Goal: Information Seeking & Learning: Learn about a topic

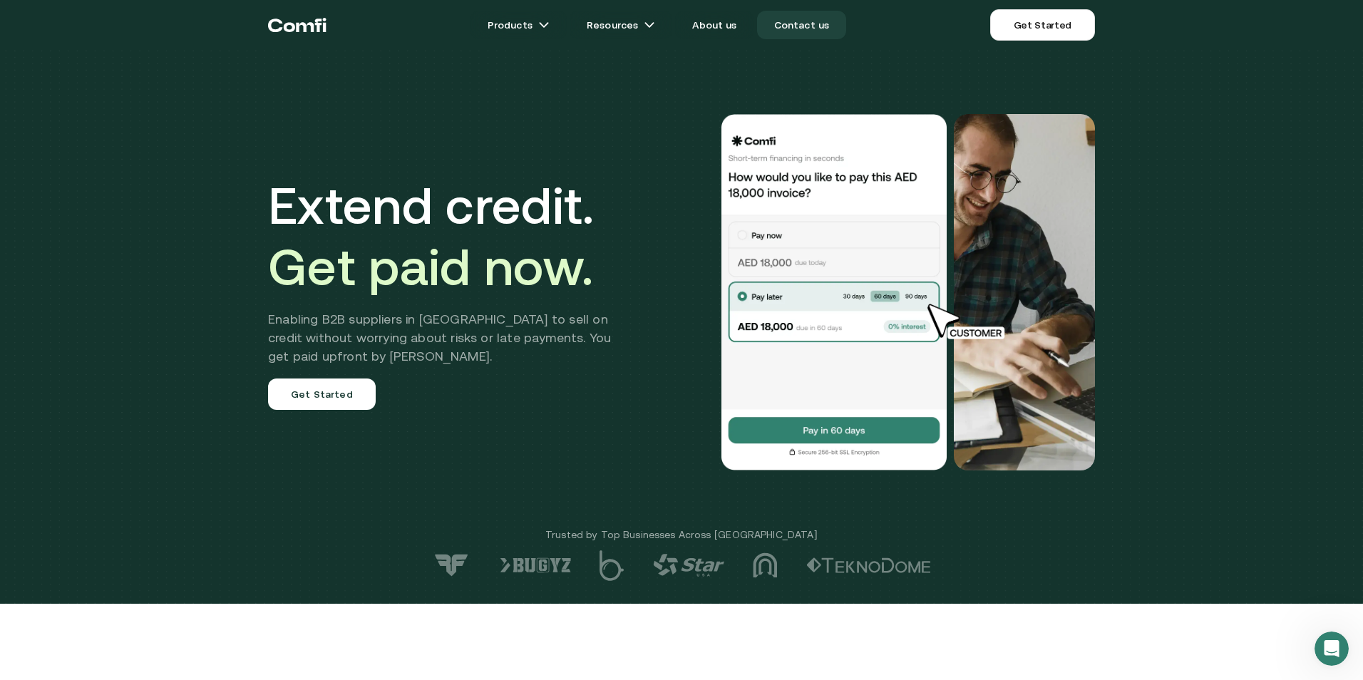
click at [811, 23] on link "Contact us" at bounding box center [802, 25] width 90 height 29
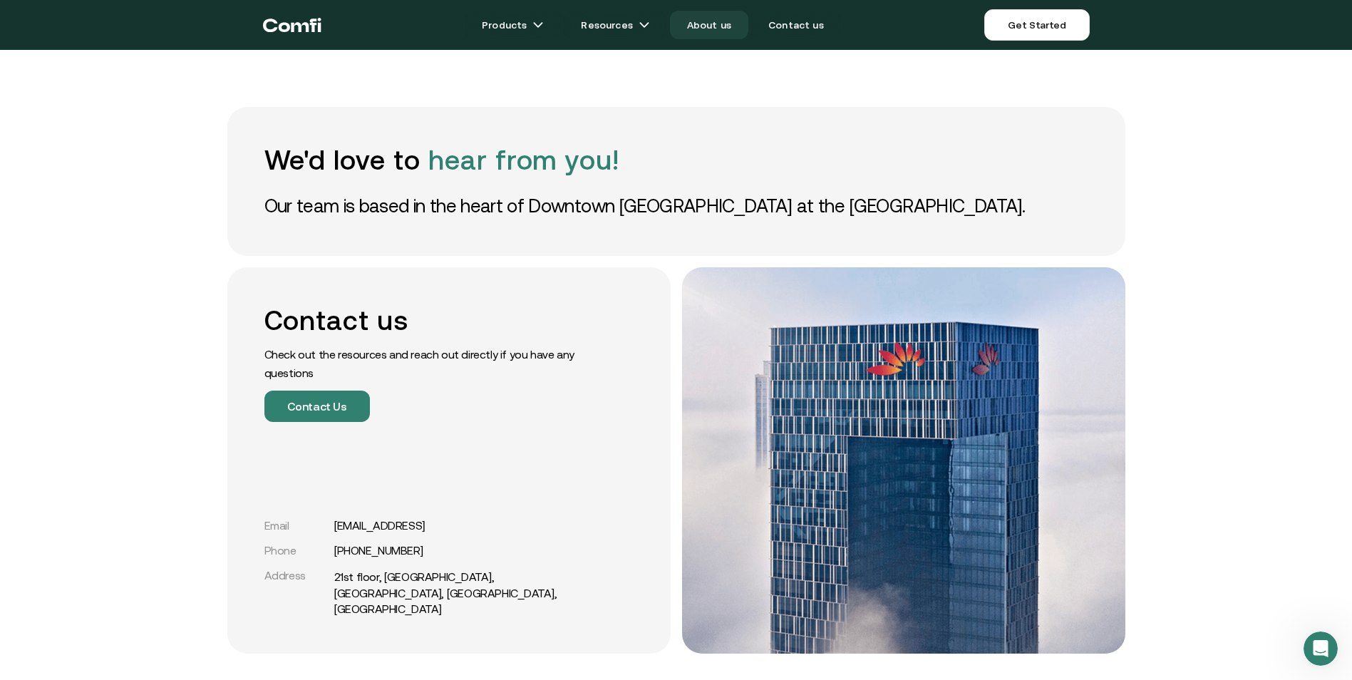
click at [713, 31] on link "About us" at bounding box center [709, 25] width 78 height 29
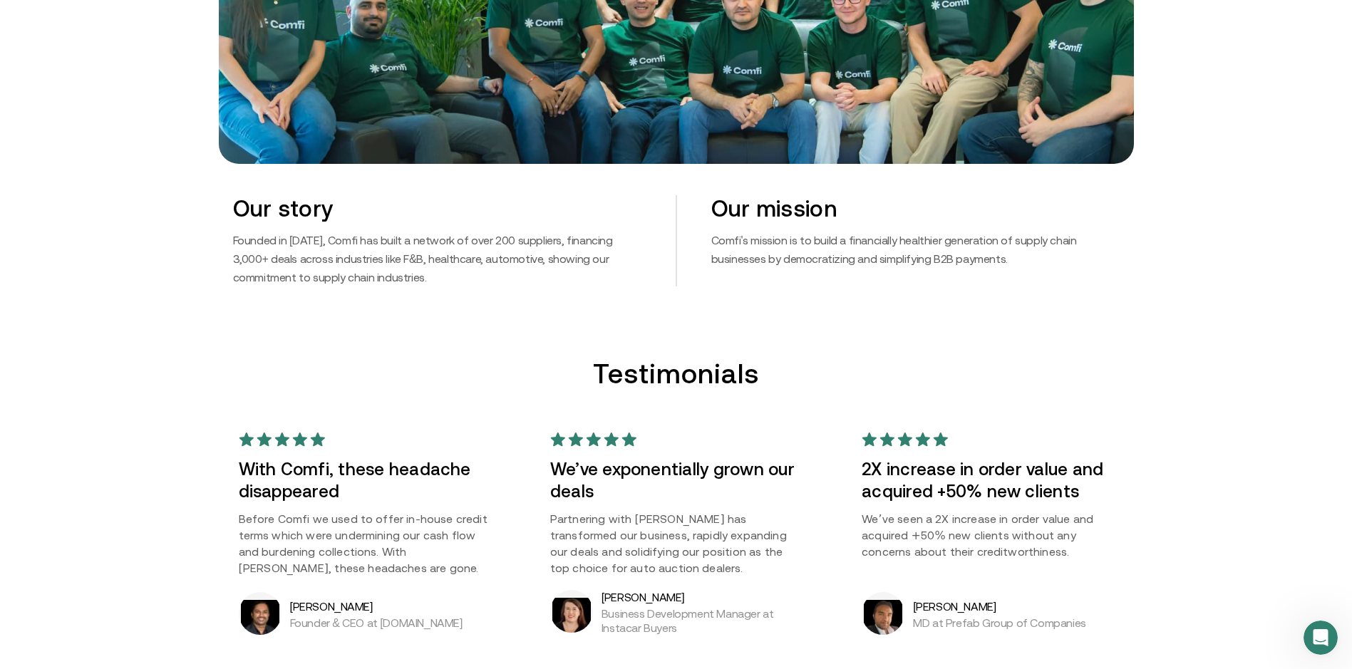
scroll to position [784, 0]
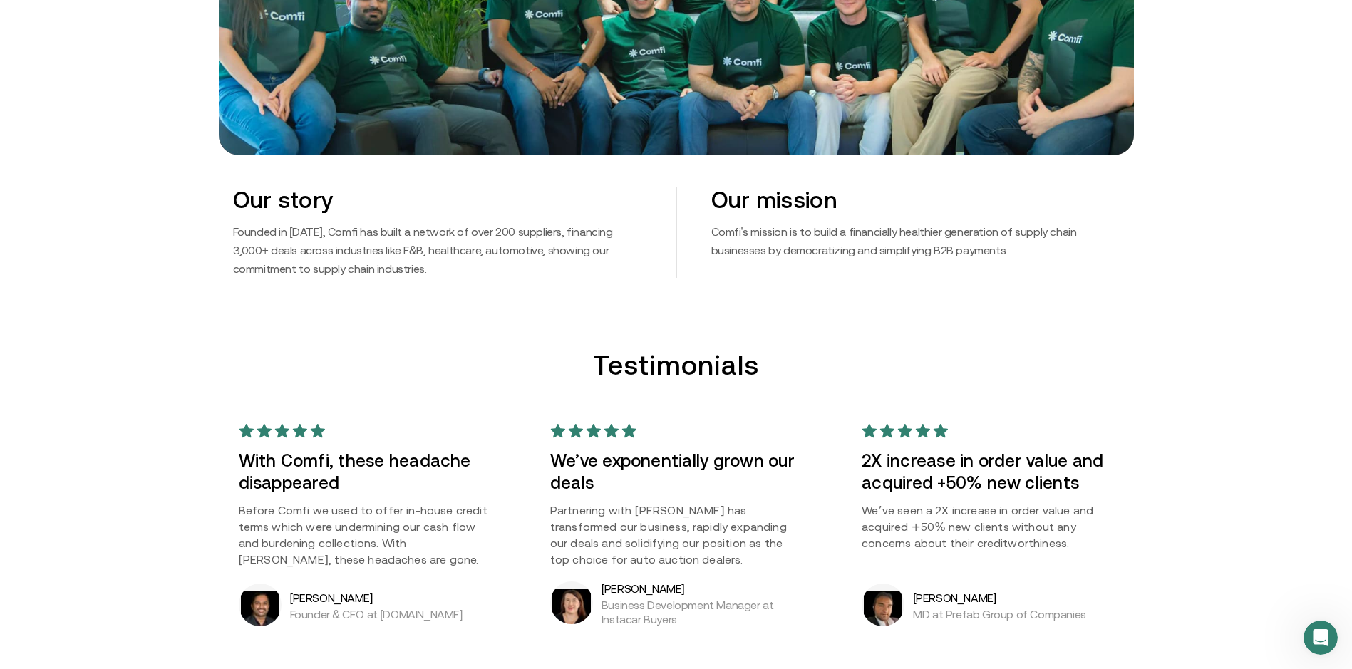
click at [274, 528] on p "Before Comfi we used to offer in-house credit terms which were undermining our …" at bounding box center [365, 535] width 252 height 66
drag, startPoint x: 398, startPoint y: 525, endPoint x: 488, endPoint y: 527, distance: 89.9
click at [488, 527] on p "Before Comfi we used to offer in-house credit terms which were undermining our …" at bounding box center [365, 535] width 252 height 66
click at [215, 527] on div "Testimonials With Comfi, these headache disappeared Before Comfi we used to off…" at bounding box center [676, 497] width 1352 height 297
drag, startPoint x: 384, startPoint y: 541, endPoint x: 473, endPoint y: 555, distance: 90.1
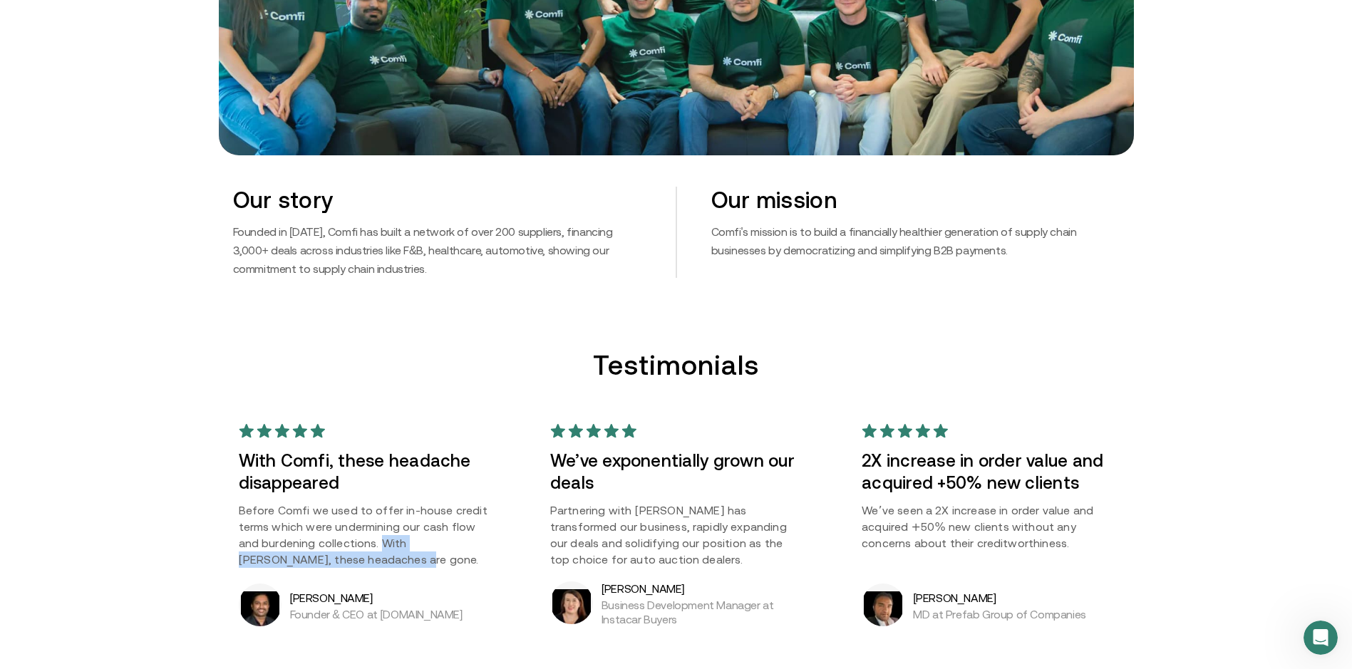
click at [473, 555] on p "Before Comfi we used to offer in-house credit terms which were undermining our …" at bounding box center [365, 535] width 252 height 66
drag, startPoint x: 473, startPoint y: 555, endPoint x: 413, endPoint y: 560, distance: 60.9
click at [413, 560] on p "Before Comfi we used to offer in-house credit terms which were undermining our …" at bounding box center [365, 535] width 252 height 66
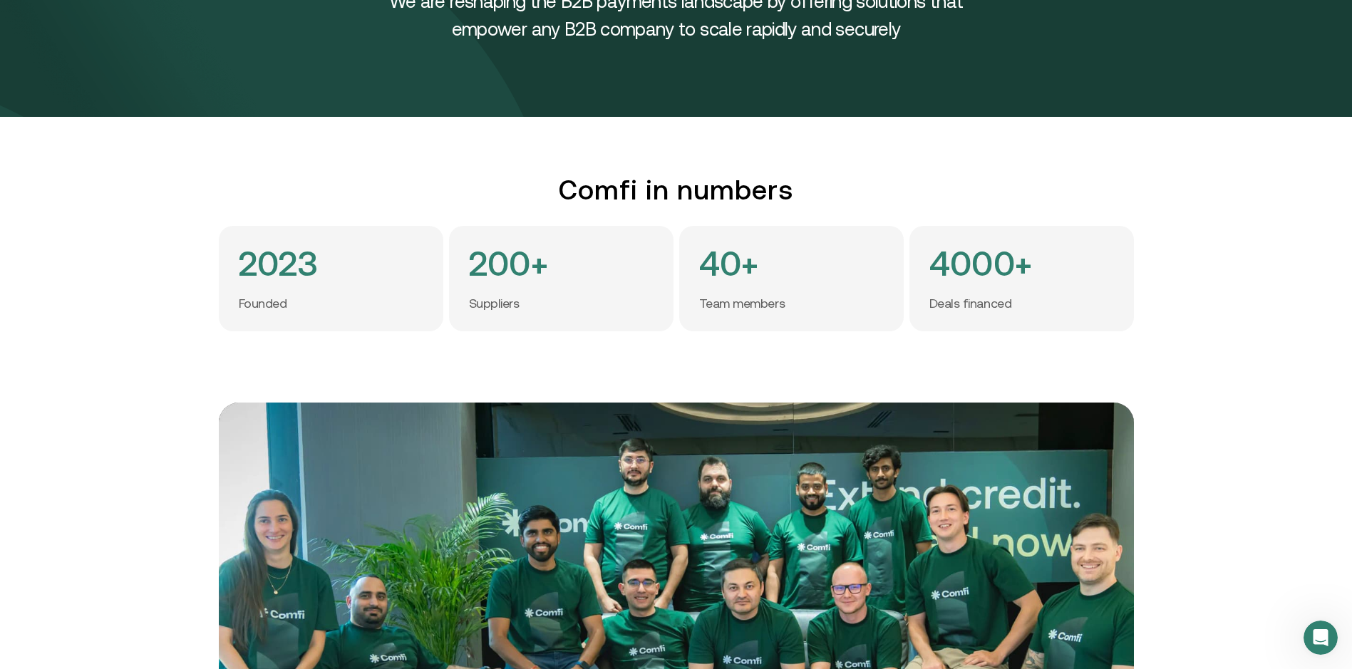
scroll to position [0, 0]
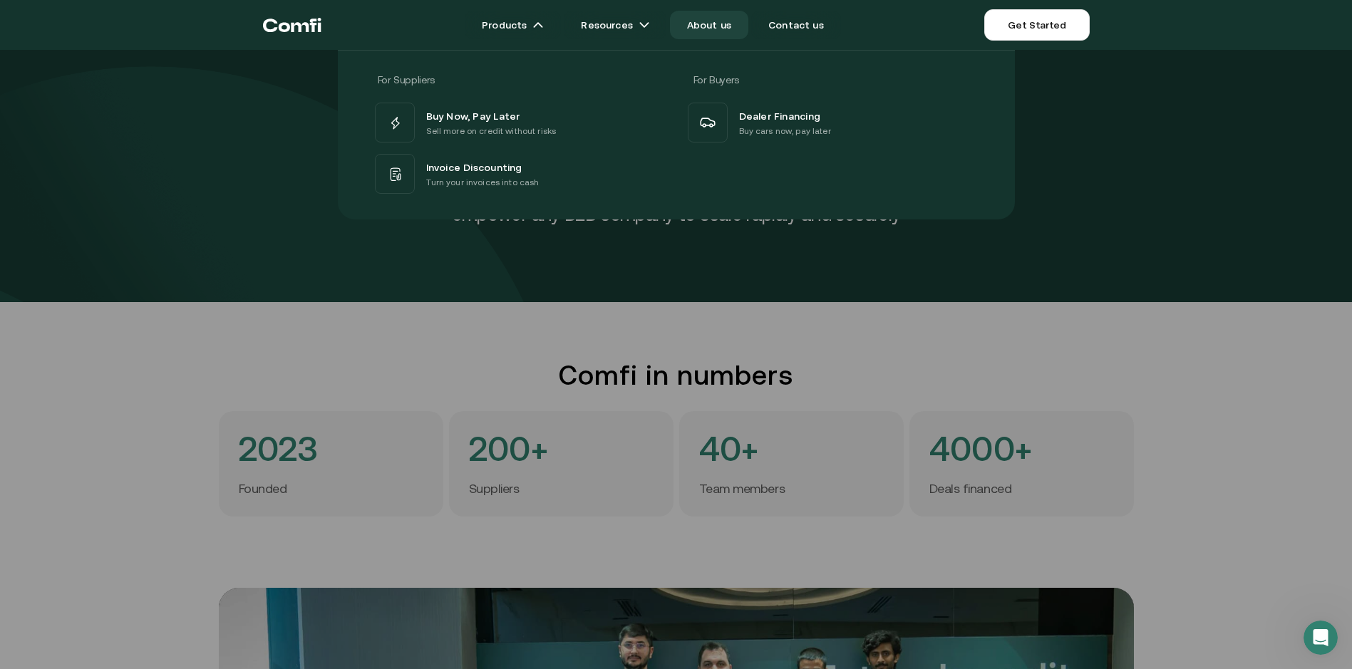
click at [306, 31] on icon "Return to the top of the Comfi home page" at bounding box center [300, 27] width 18 height 10
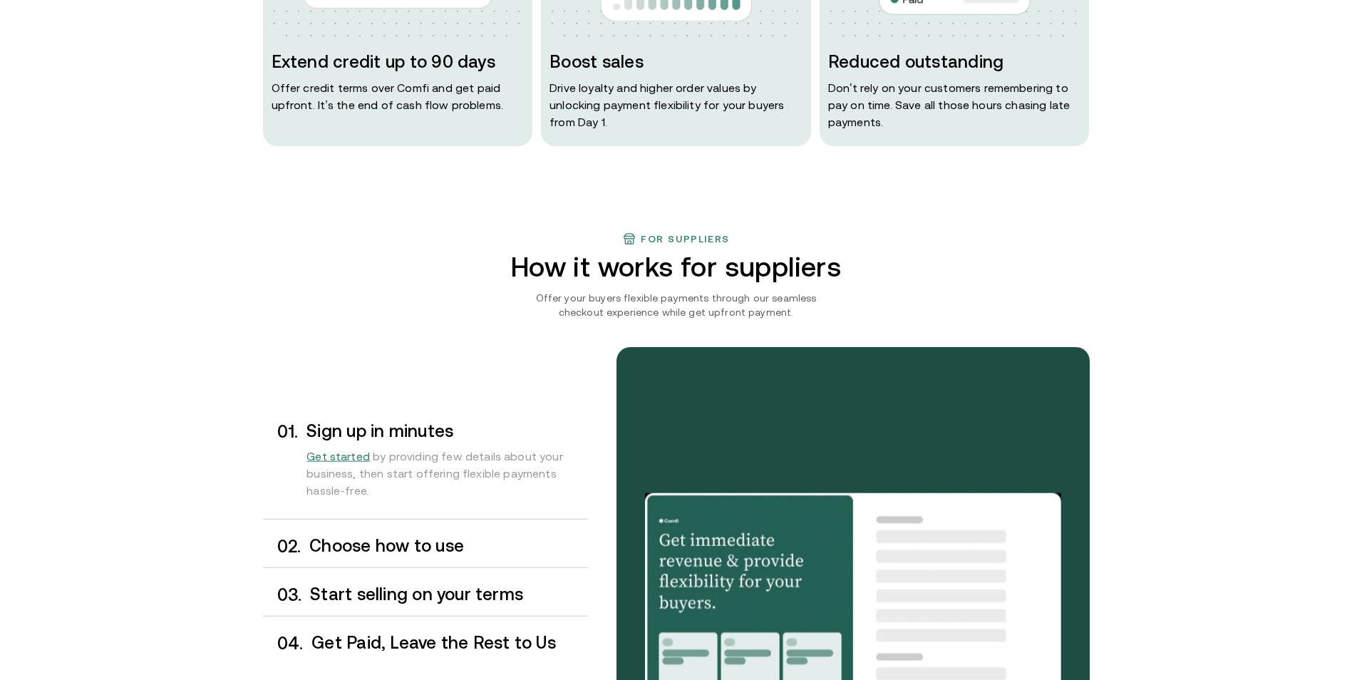
scroll to position [998, 0]
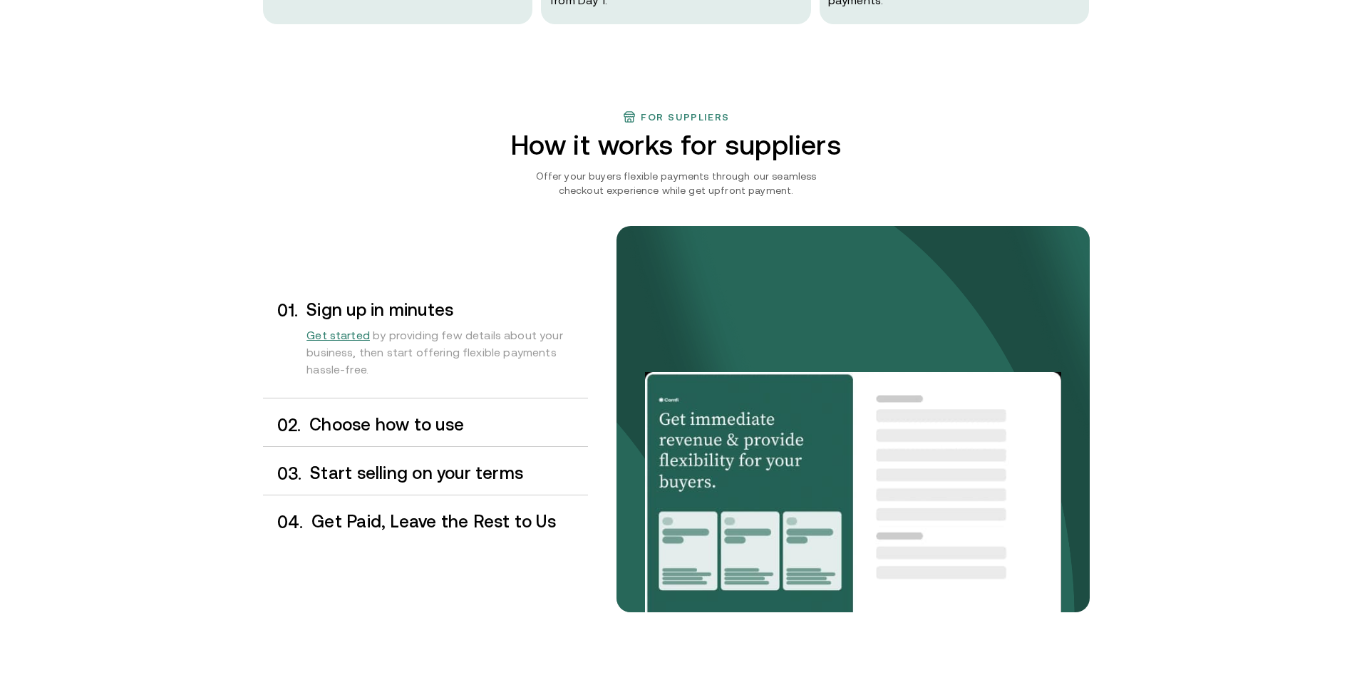
click at [364, 426] on h3 "Choose how to use" at bounding box center [448, 425] width 278 height 19
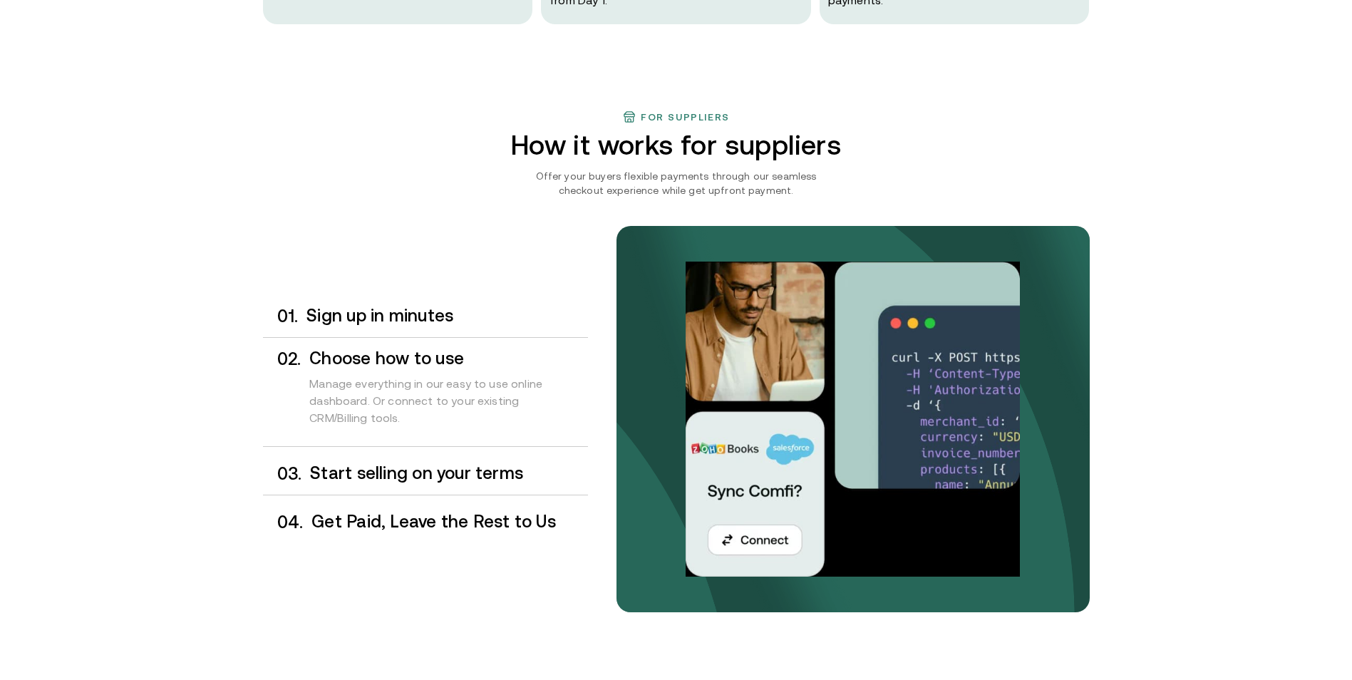
click at [383, 473] on h3 "Start selling on your terms" at bounding box center [448, 473] width 277 height 19
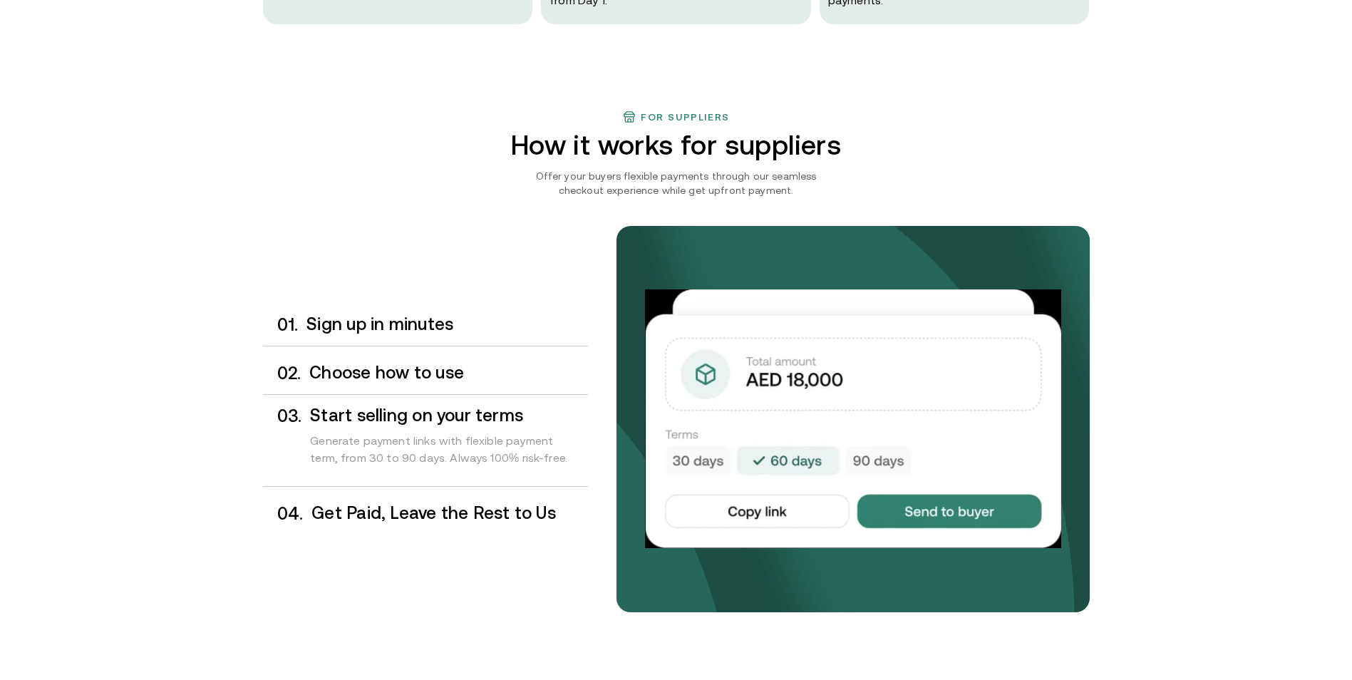
click at [368, 510] on h3 "Get Paid, Leave the Rest to Us" at bounding box center [449, 513] width 276 height 19
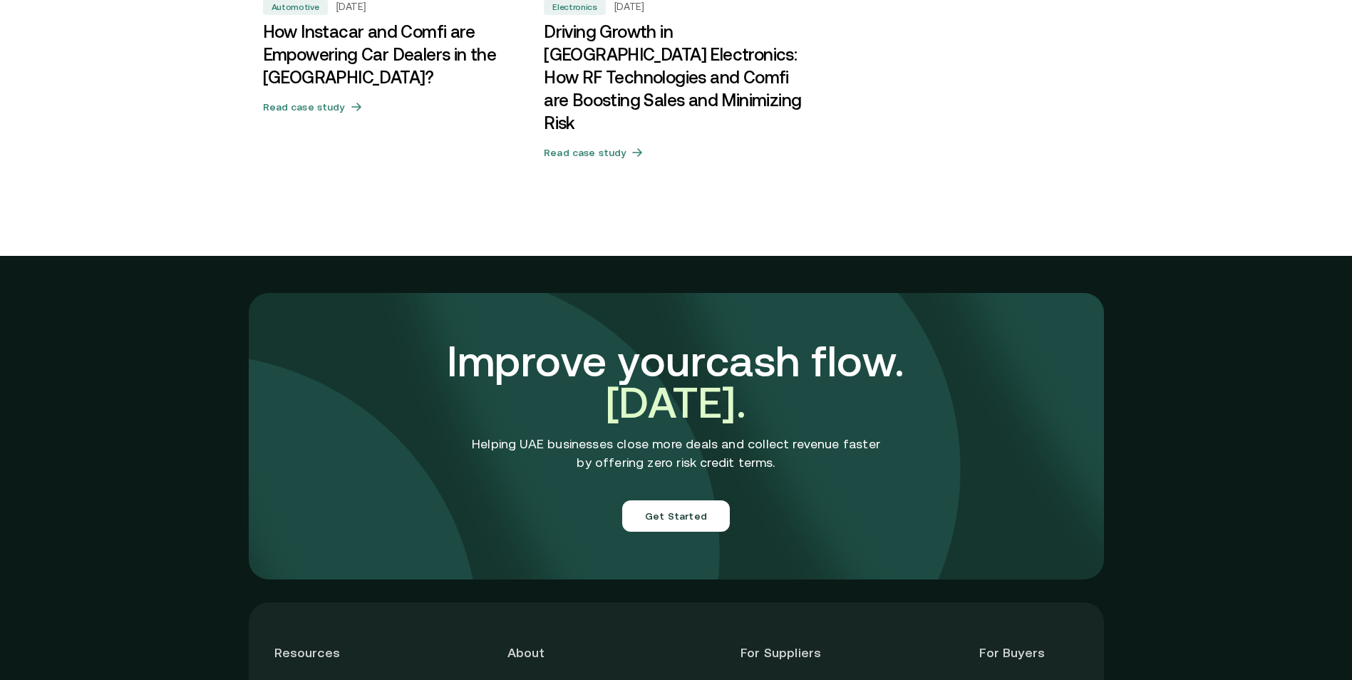
scroll to position [4848, 0]
